Goal: Information Seeking & Learning: Learn about a topic

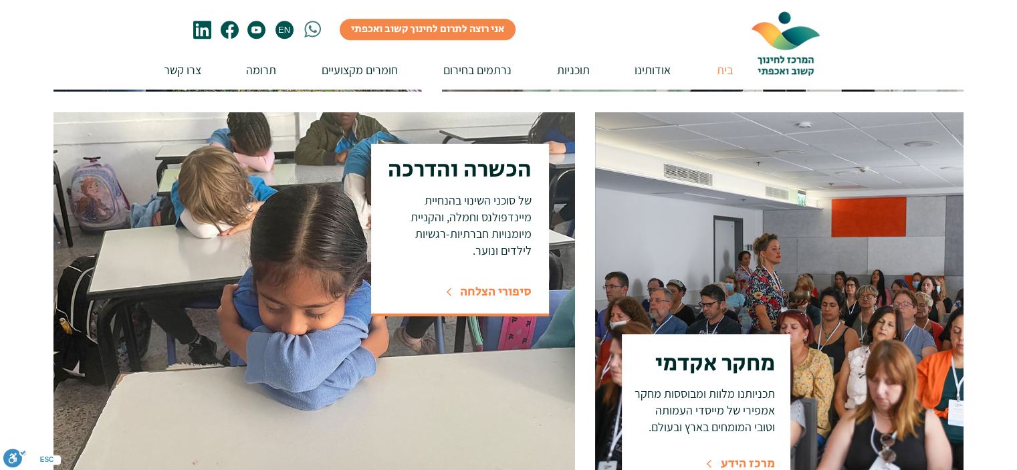
scroll to position [936, 0]
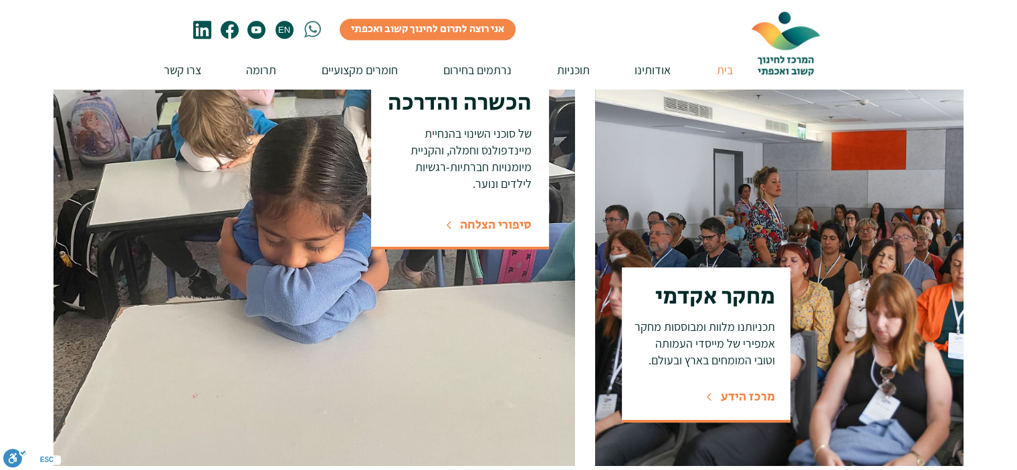
click at [739, 399] on span "מרכז הידע" at bounding box center [747, 397] width 54 height 18
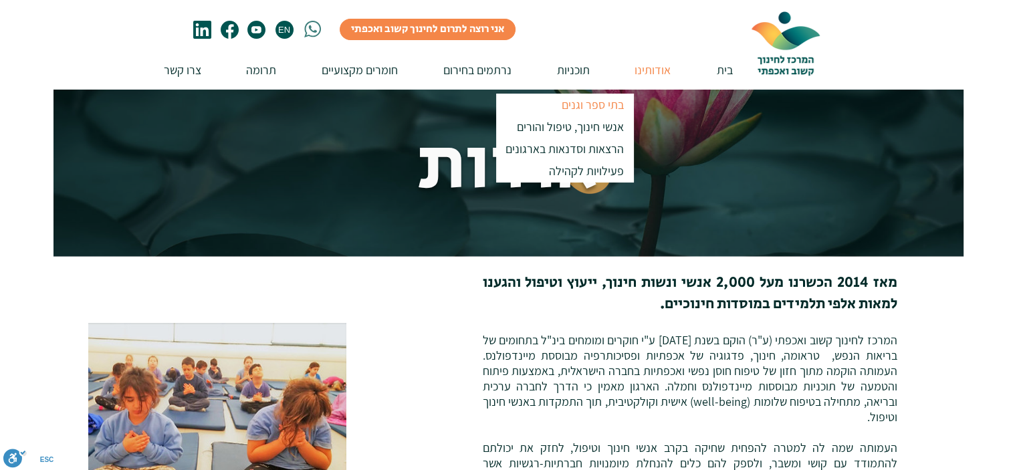
click at [588, 102] on p "בתי ספר וגנים" at bounding box center [592, 105] width 74 height 22
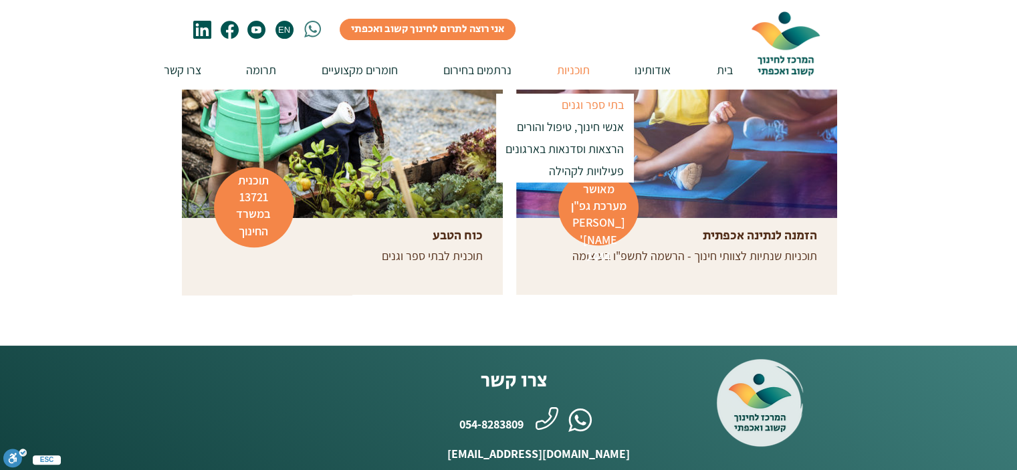
scroll to position [535, 0]
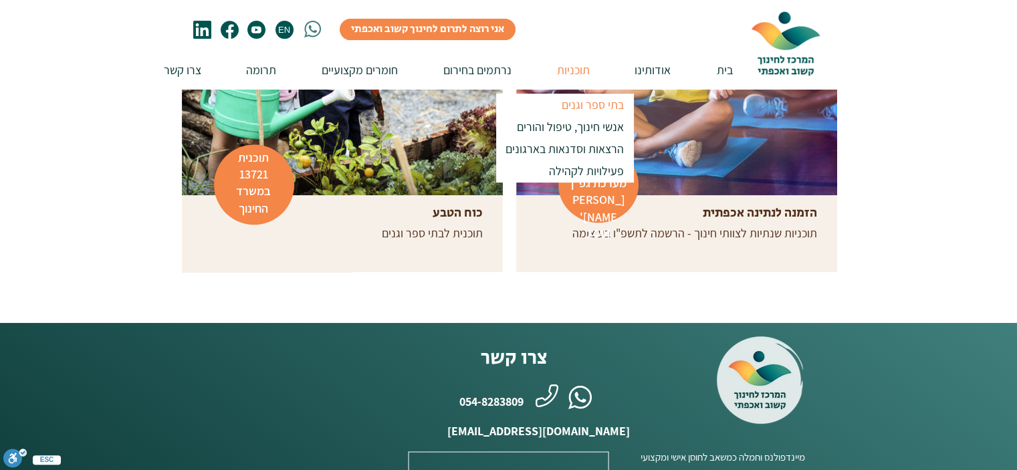
click at [267, 182] on p "תוכנית 13721 במשרד החינוך" at bounding box center [253, 183] width 57 height 68
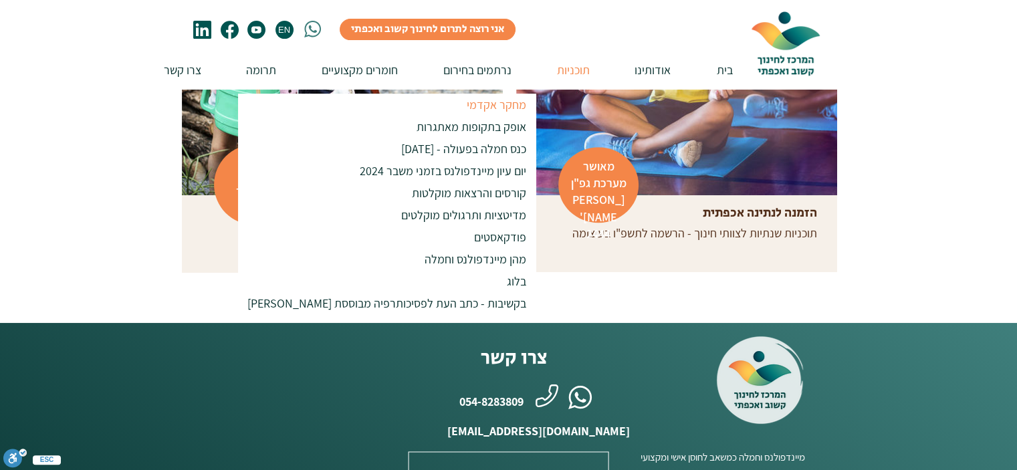
click at [460, 103] on p "מחקר אקדמי" at bounding box center [496, 105] width 72 height 22
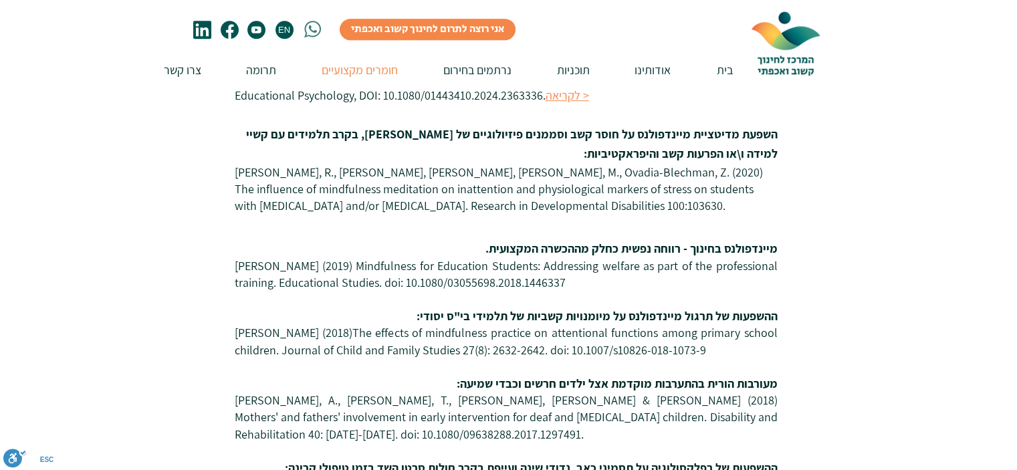
scroll to position [602, 0]
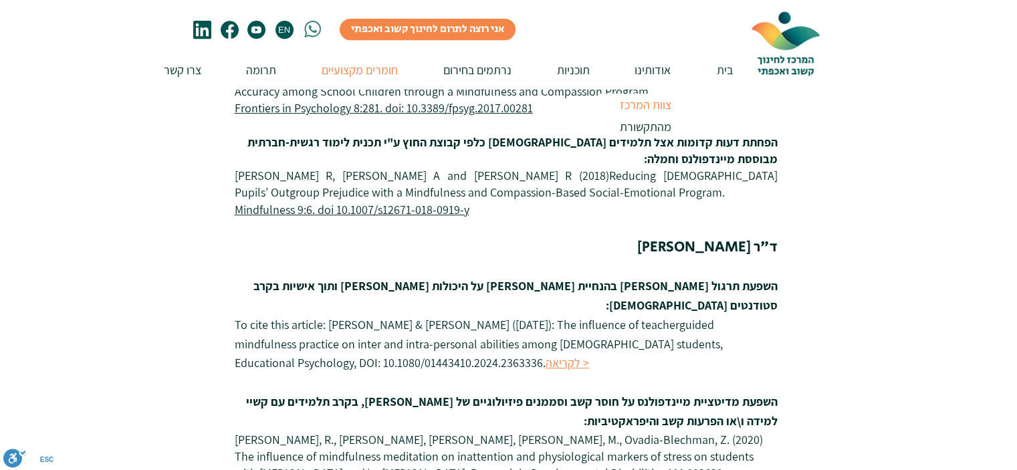
click at [642, 104] on p "צוות המרכז" at bounding box center [645, 105] width 63 height 22
